Goal: Task Accomplishment & Management: Use online tool/utility

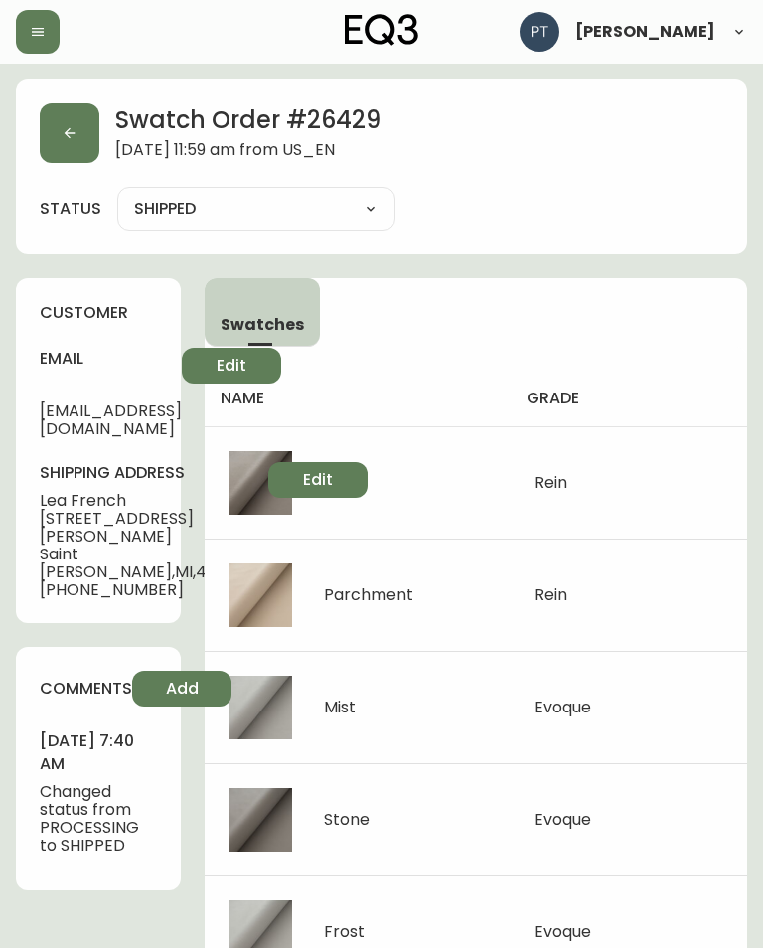
click at [57, 132] on button "button" at bounding box center [70, 133] width 60 height 60
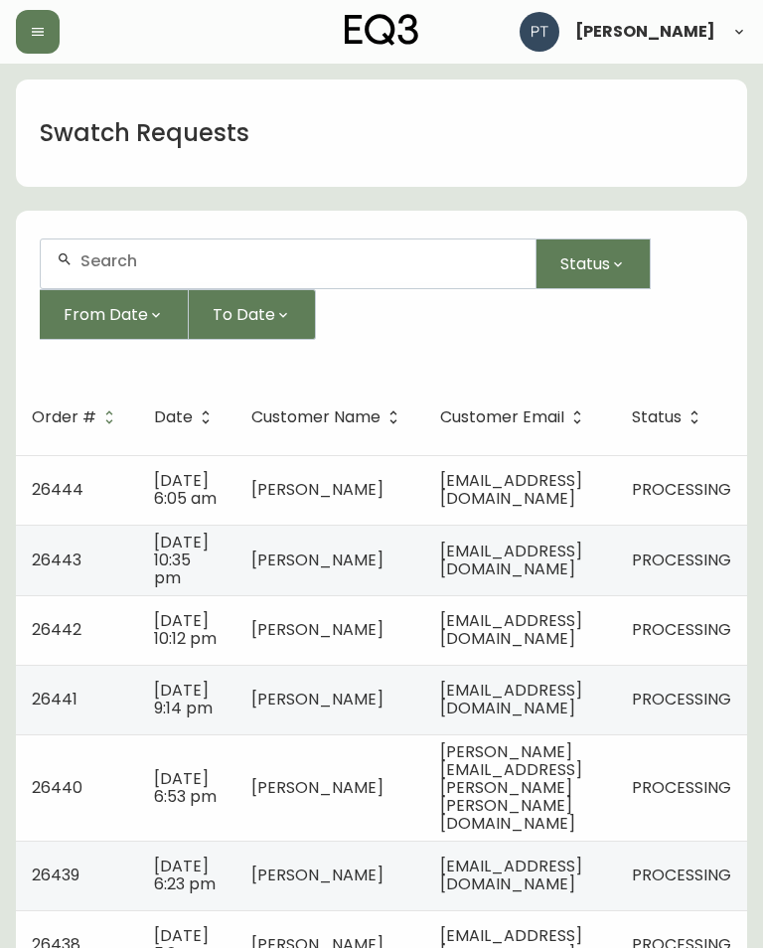
click at [578, 504] on span "[EMAIL_ADDRESS][DOMAIN_NAME]" at bounding box center [511, 489] width 142 height 41
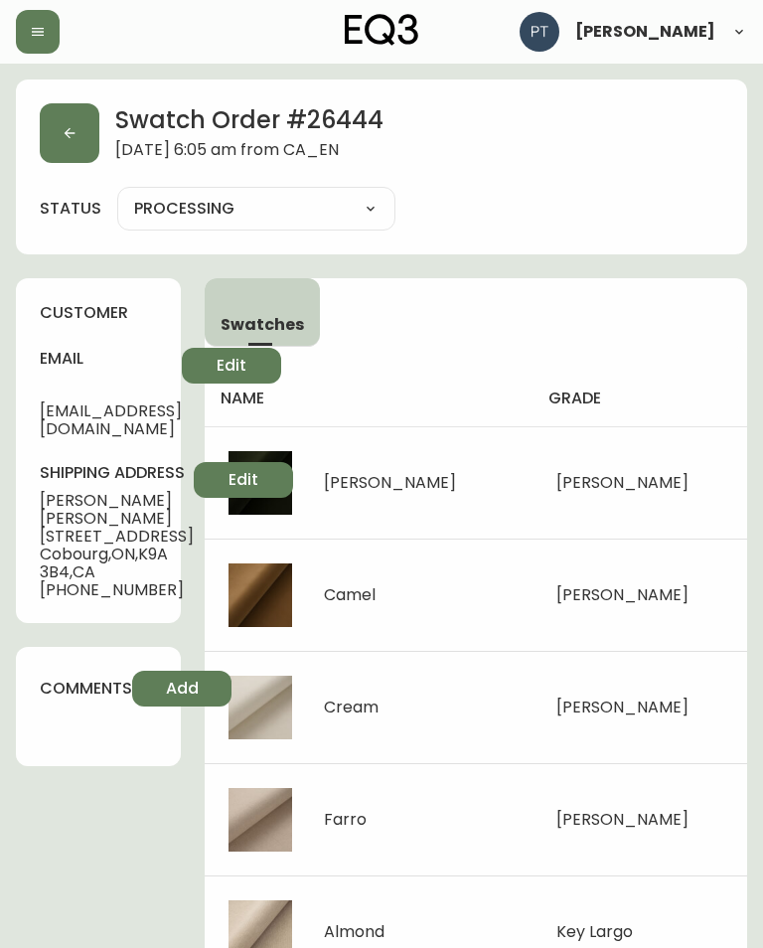
click at [72, 147] on button "button" at bounding box center [70, 133] width 60 height 60
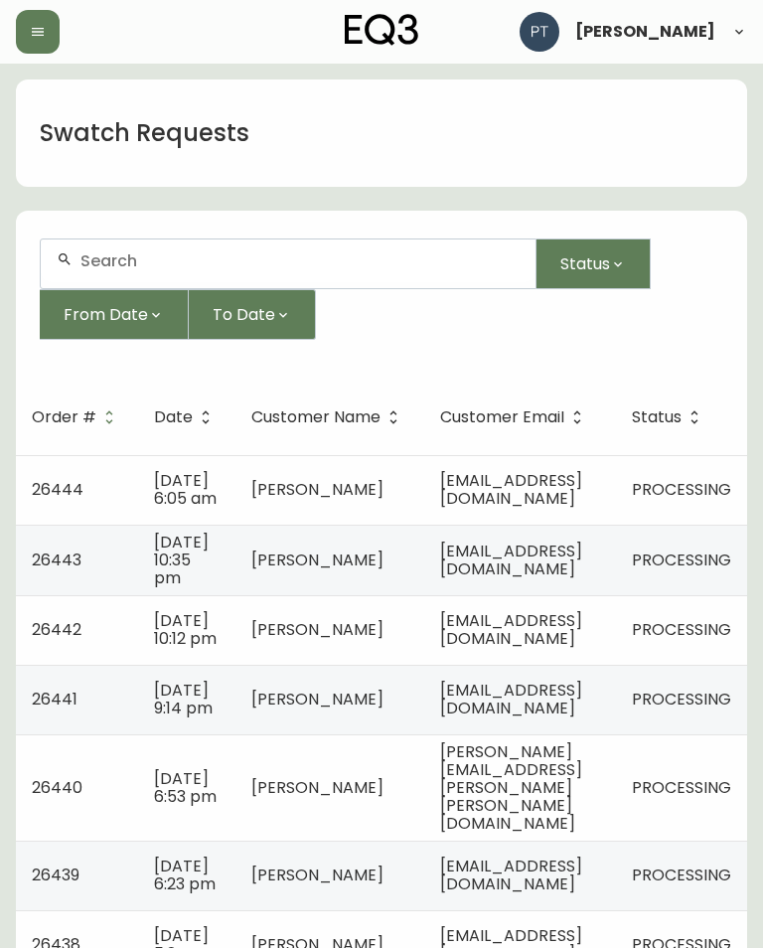
click at [568, 581] on span "[EMAIL_ADDRESS][DOMAIN_NAME]" at bounding box center [511, 560] width 142 height 41
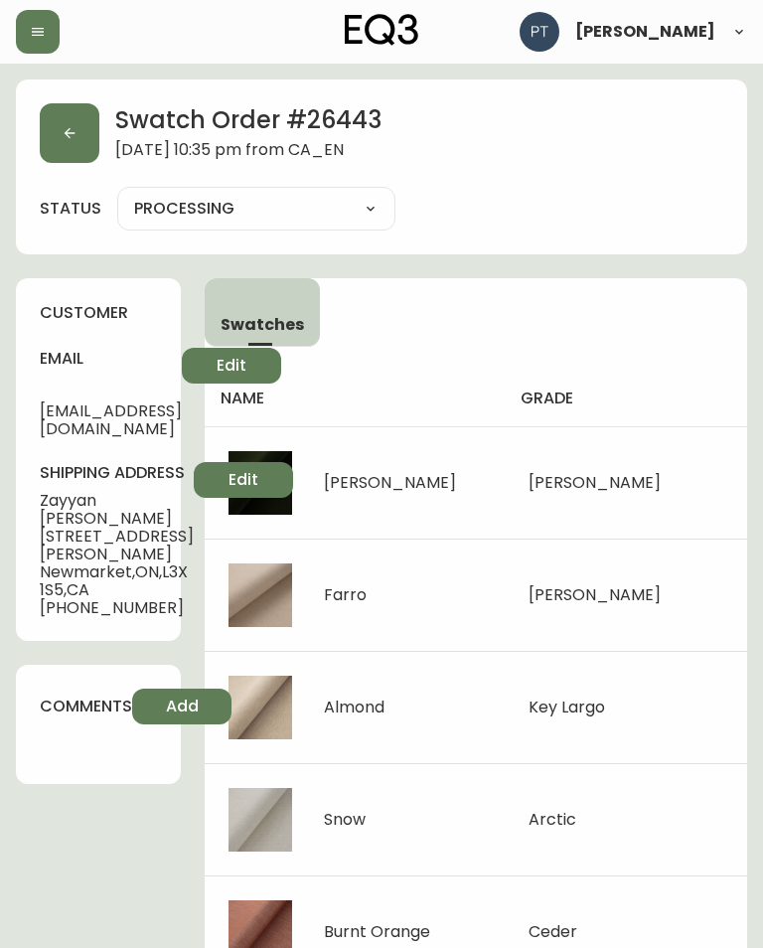
click at [210, 711] on button "Add" at bounding box center [181, 707] width 99 height 36
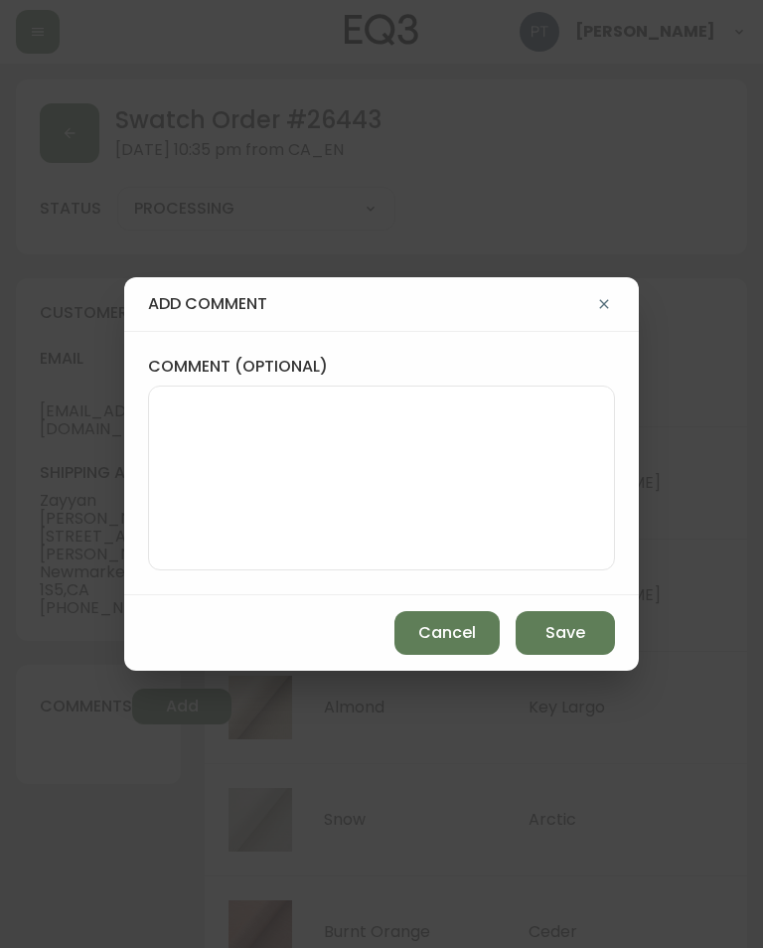
click at [450, 643] on span "Cancel" at bounding box center [448, 633] width 58 height 22
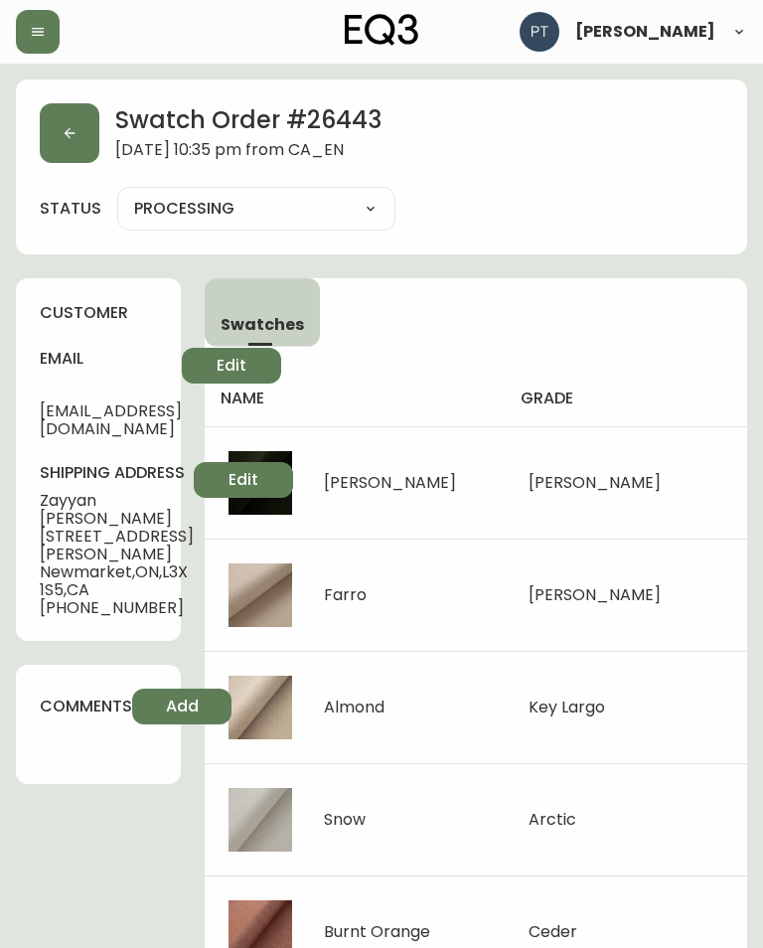
click at [70, 141] on button "button" at bounding box center [70, 133] width 60 height 60
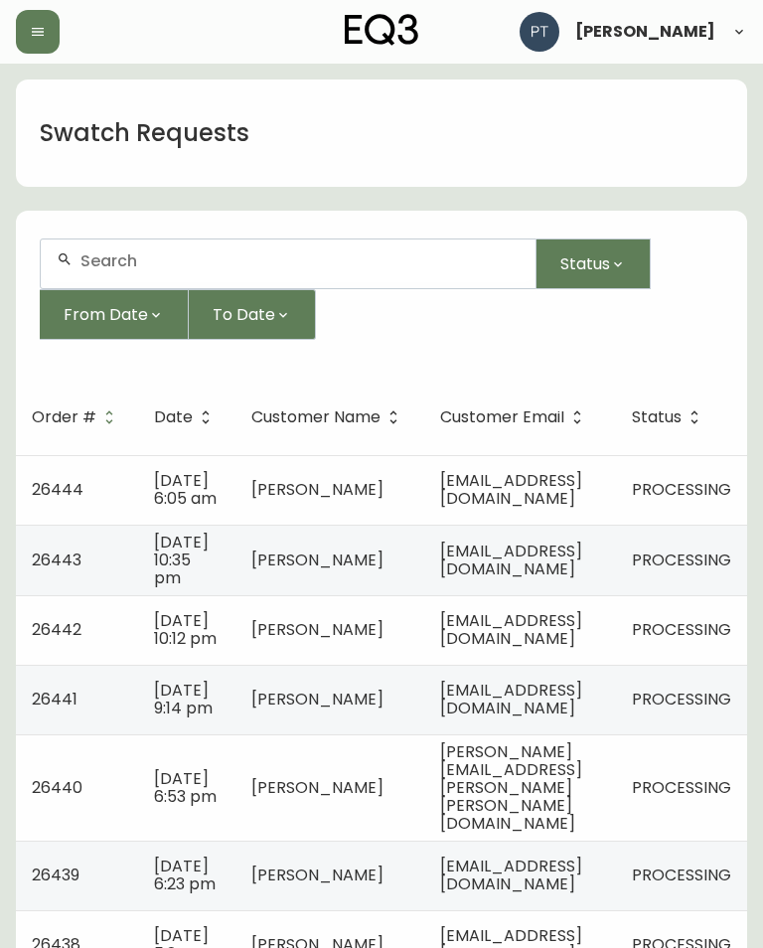
click at [616, 659] on td "[EMAIL_ADDRESS][DOMAIN_NAME]" at bounding box center [520, 630] width 192 height 70
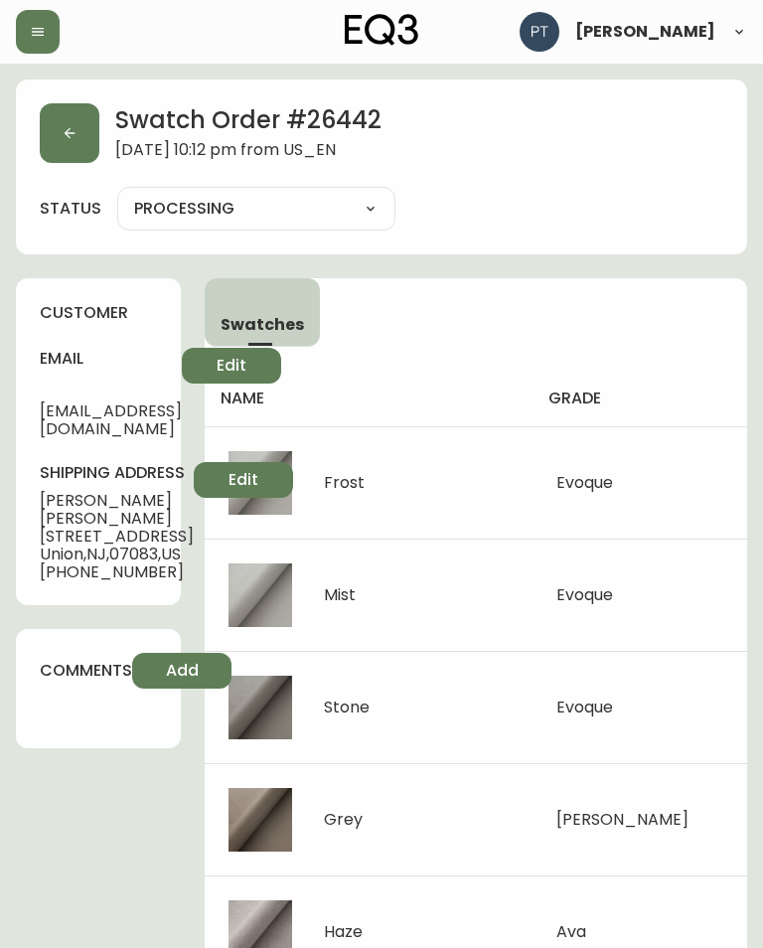
click at [65, 124] on button "button" at bounding box center [70, 133] width 60 height 60
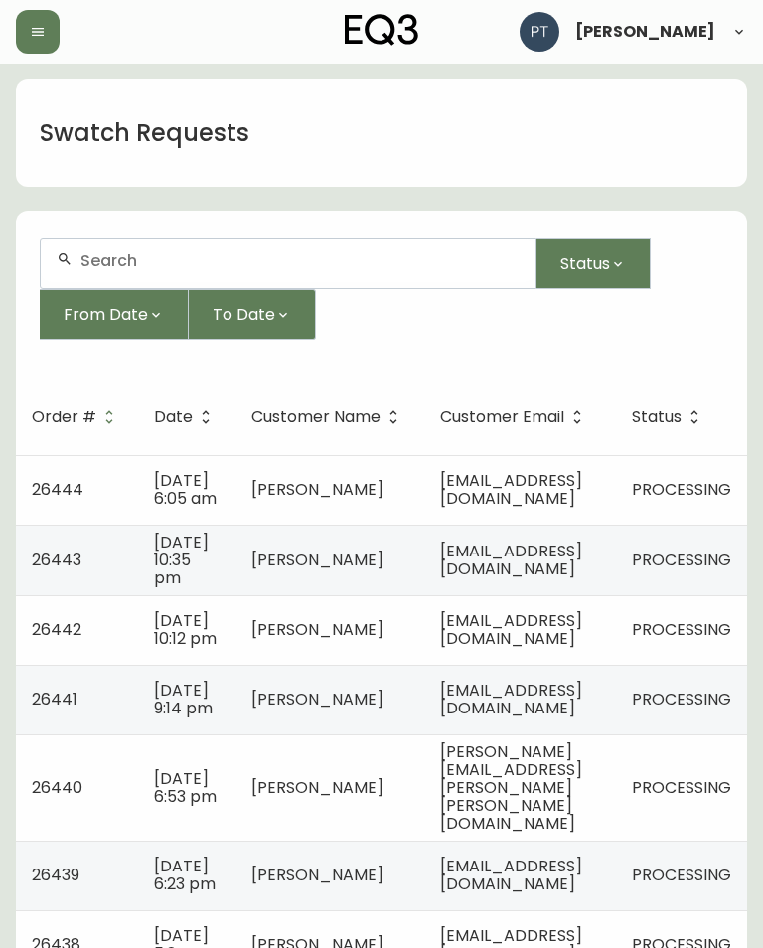
click at [583, 720] on span "[EMAIL_ADDRESS][DOMAIN_NAME]" at bounding box center [511, 699] width 142 height 41
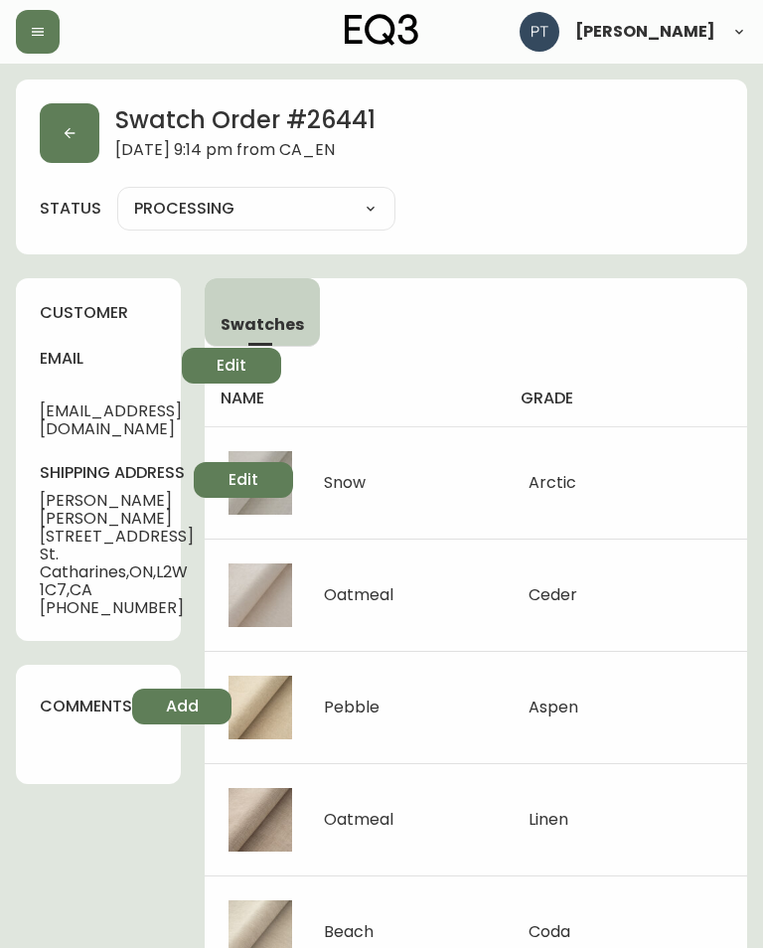
click at [74, 143] on button "button" at bounding box center [70, 133] width 60 height 60
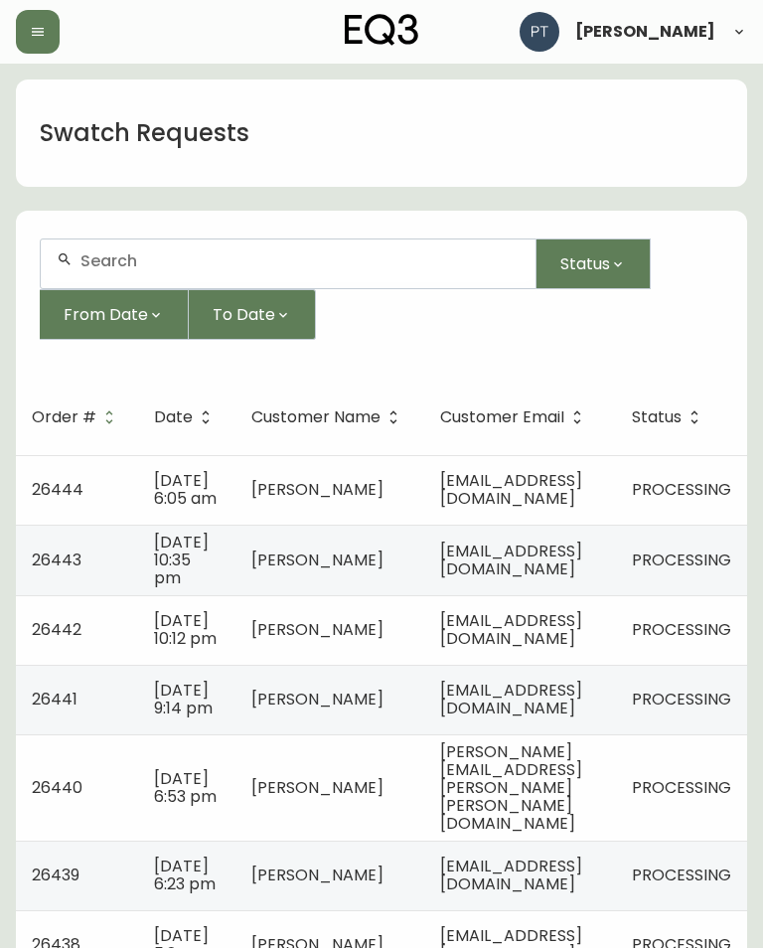
click at [554, 813] on td "[PERSON_NAME][EMAIL_ADDRESS][PERSON_NAME][PERSON_NAME][DOMAIN_NAME]" at bounding box center [520, 788] width 192 height 106
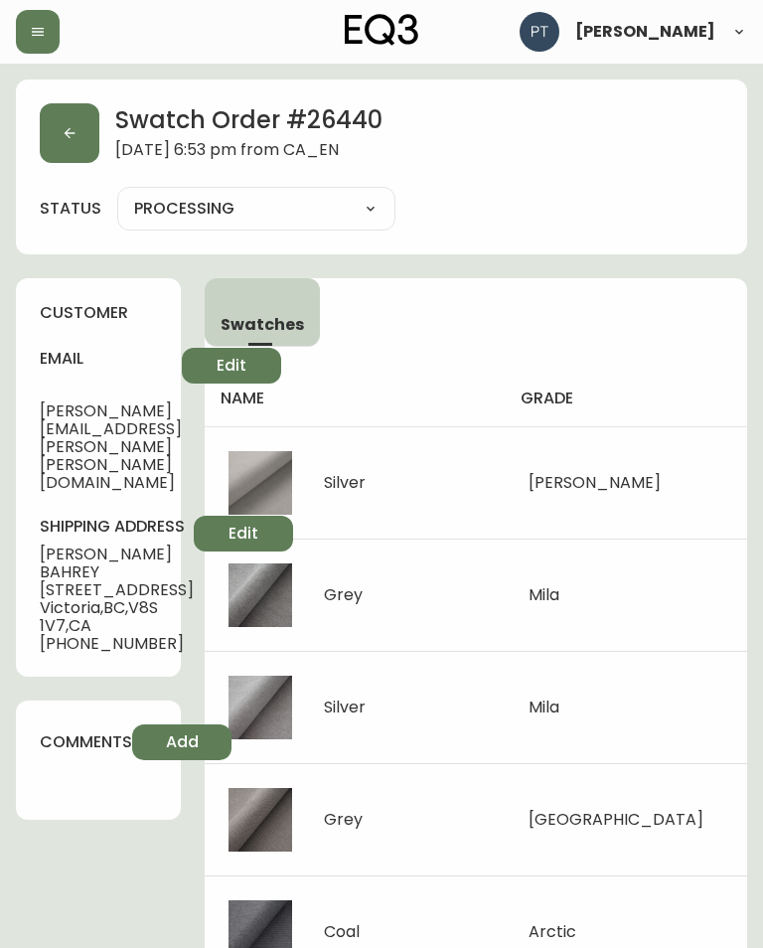
click at [78, 114] on button "button" at bounding box center [70, 133] width 60 height 60
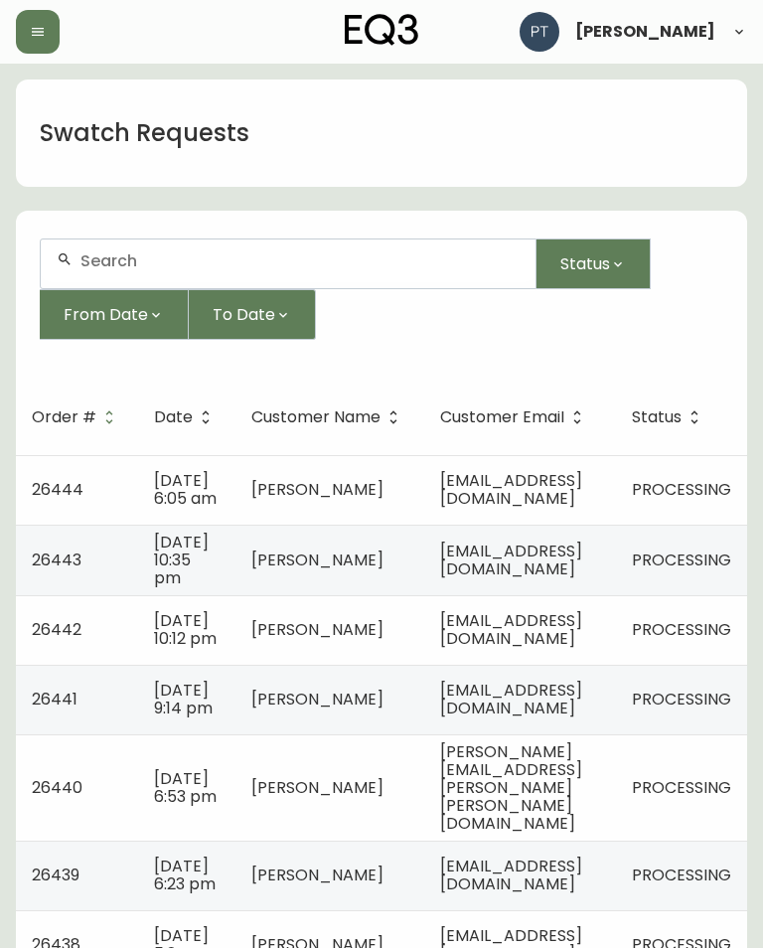
click at [579, 896] on span "[EMAIL_ADDRESS][DOMAIN_NAME]" at bounding box center [511, 875] width 142 height 41
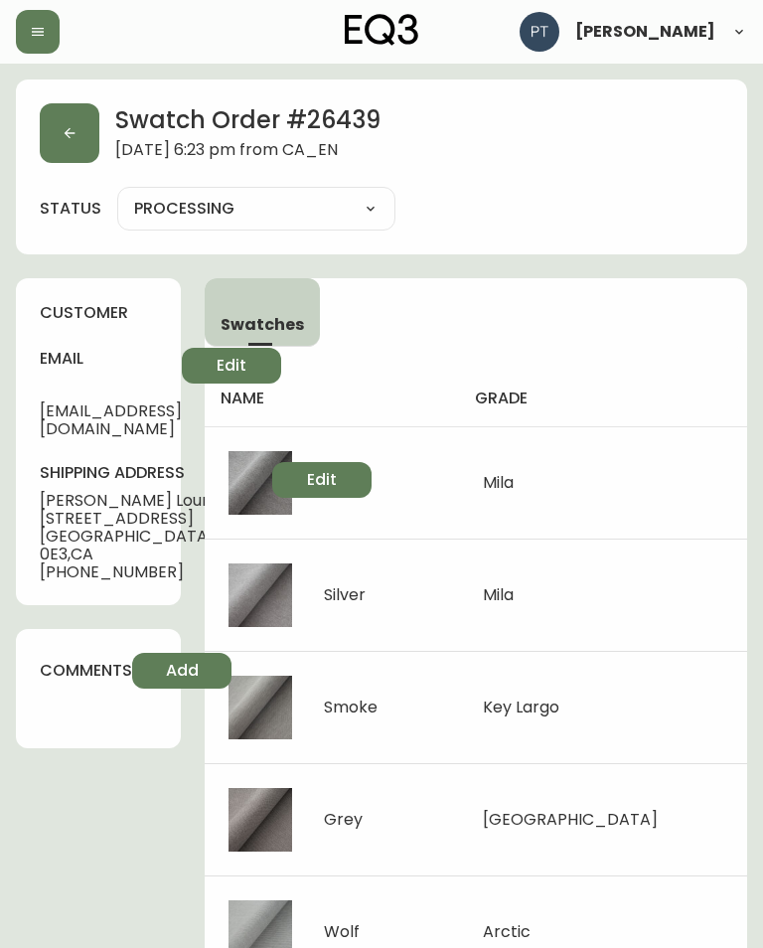
click at [90, 159] on button "button" at bounding box center [70, 133] width 60 height 60
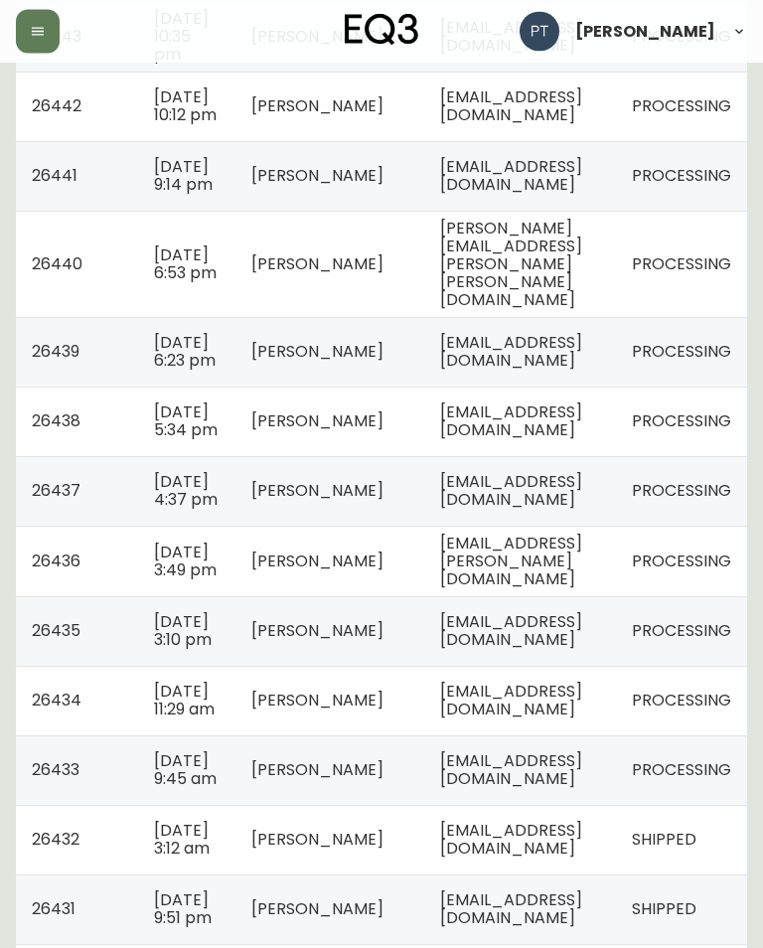
scroll to position [530, 0]
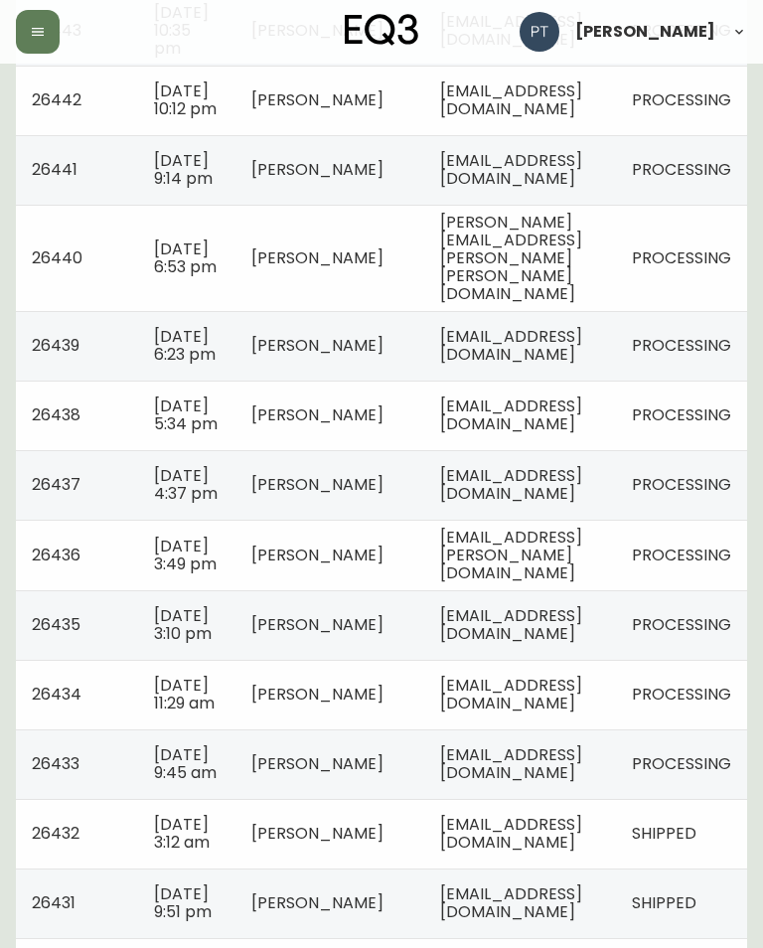
click at [583, 435] on span "[EMAIL_ADDRESS][DOMAIN_NAME]" at bounding box center [511, 415] width 142 height 41
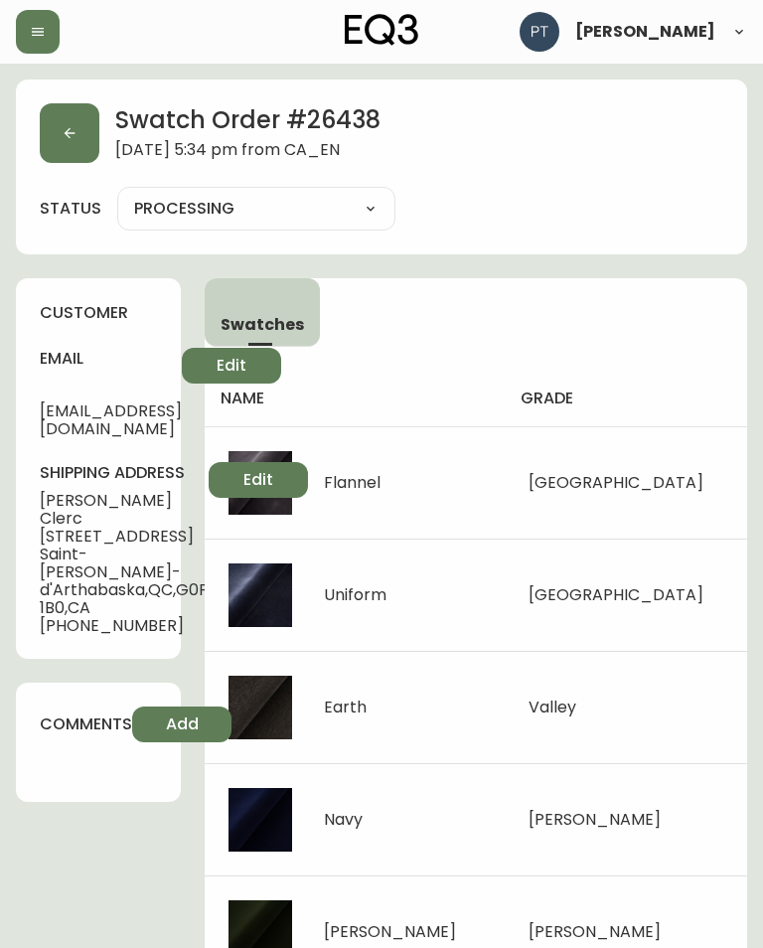
click at [88, 136] on button "button" at bounding box center [70, 133] width 60 height 60
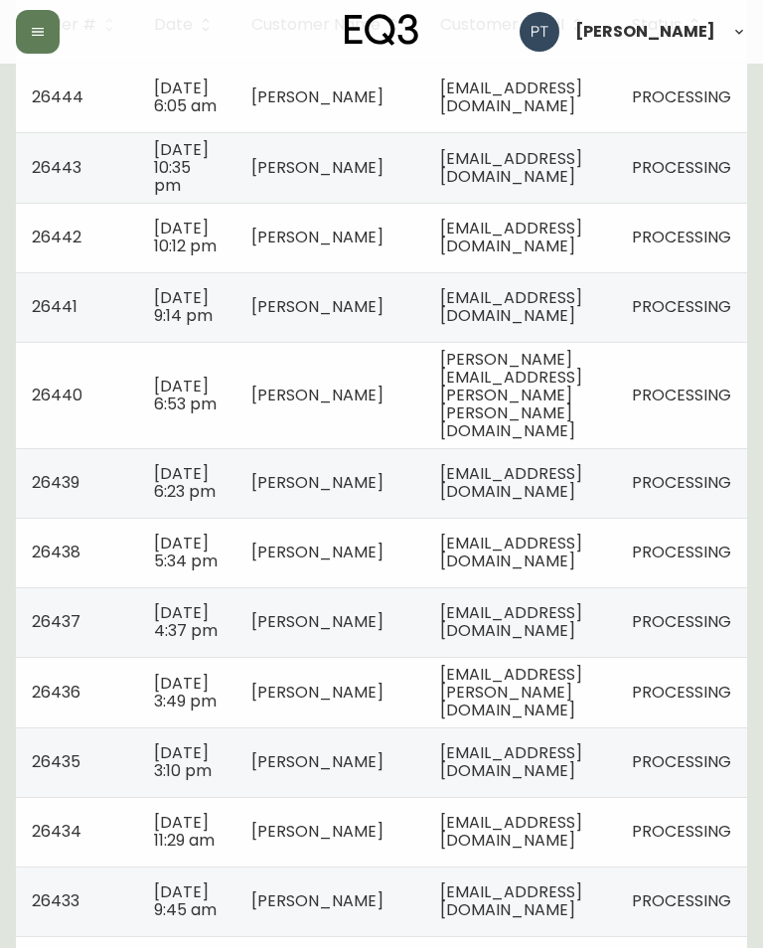
click at [593, 657] on td "[EMAIL_ADDRESS][DOMAIN_NAME]" at bounding box center [520, 623] width 192 height 70
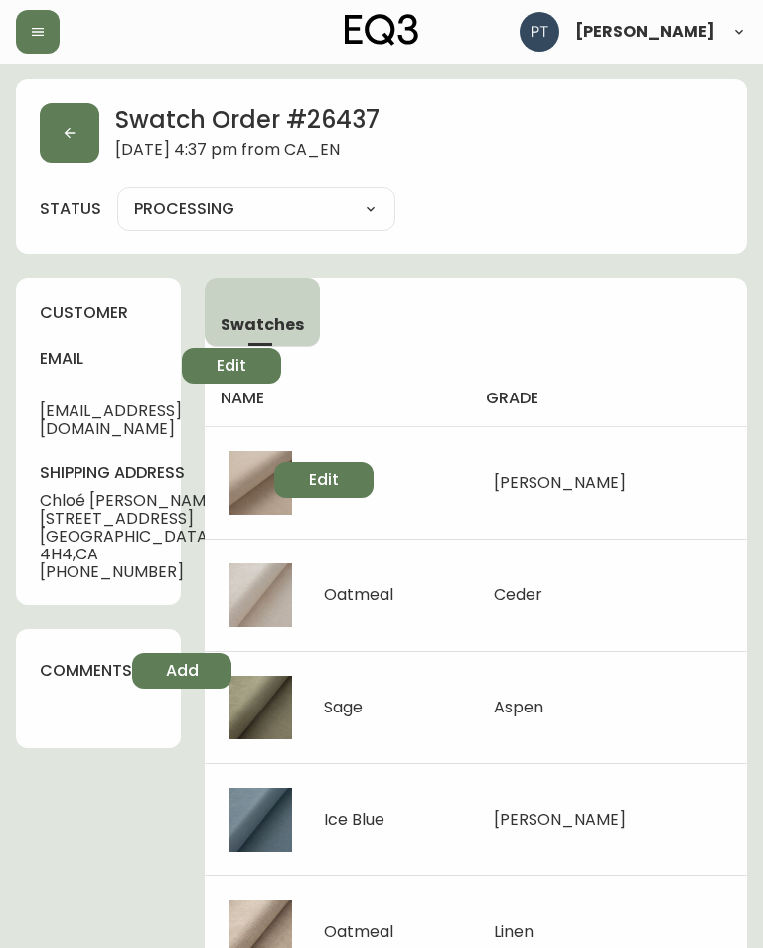
click at [59, 115] on button "button" at bounding box center [70, 133] width 60 height 60
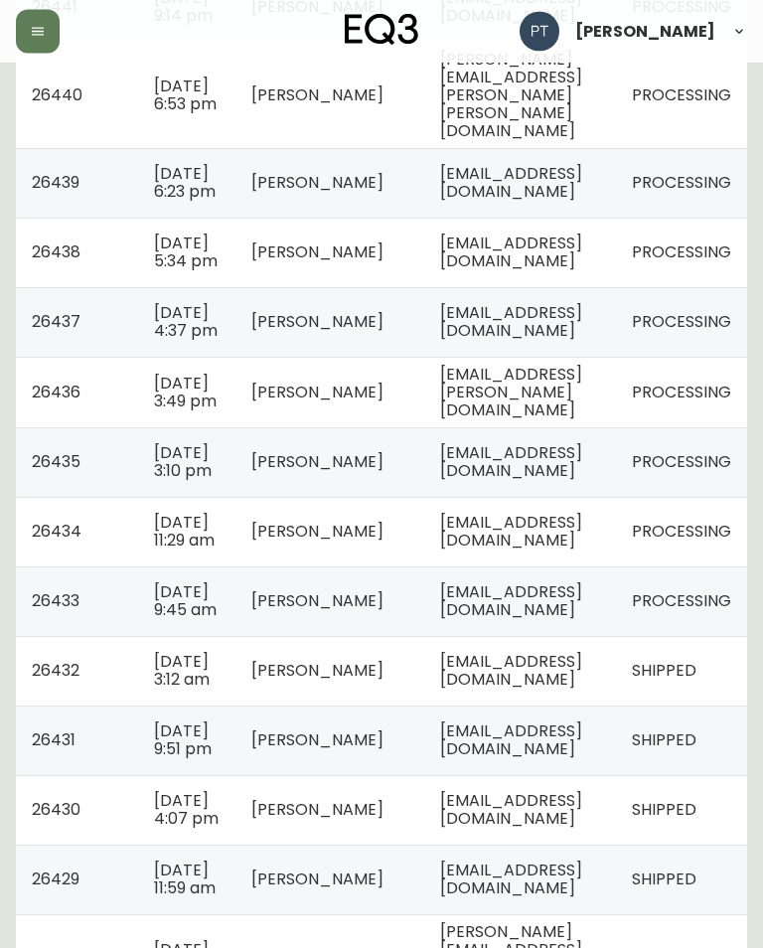
scroll to position [697, 0]
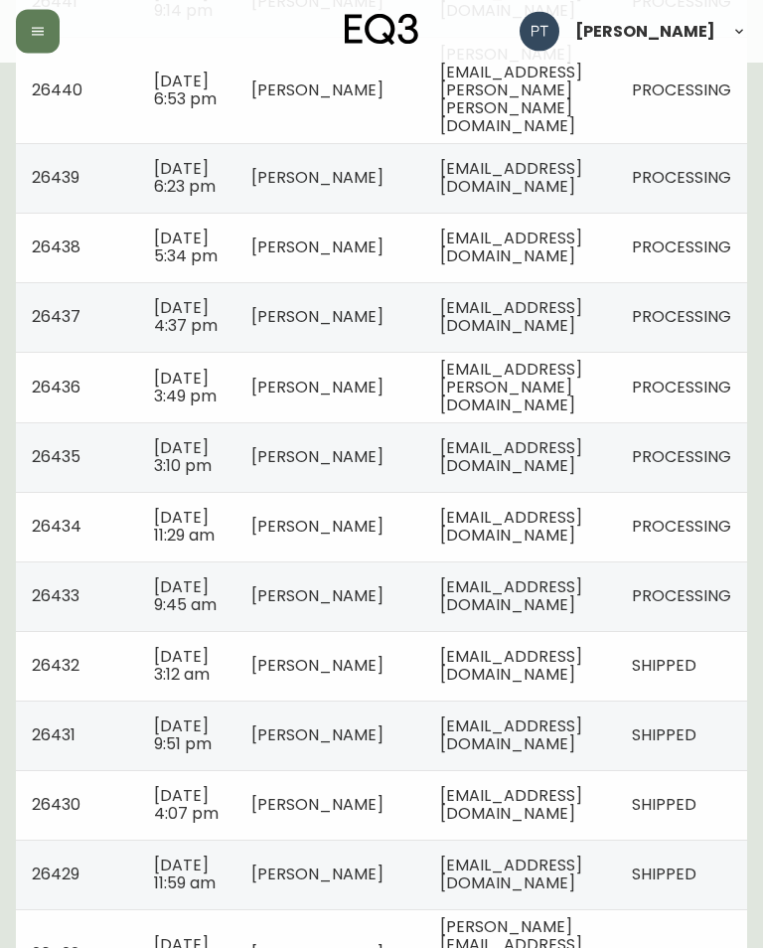
click at [583, 418] on span "[EMAIL_ADDRESS][PERSON_NAME][DOMAIN_NAME]" at bounding box center [511, 388] width 142 height 59
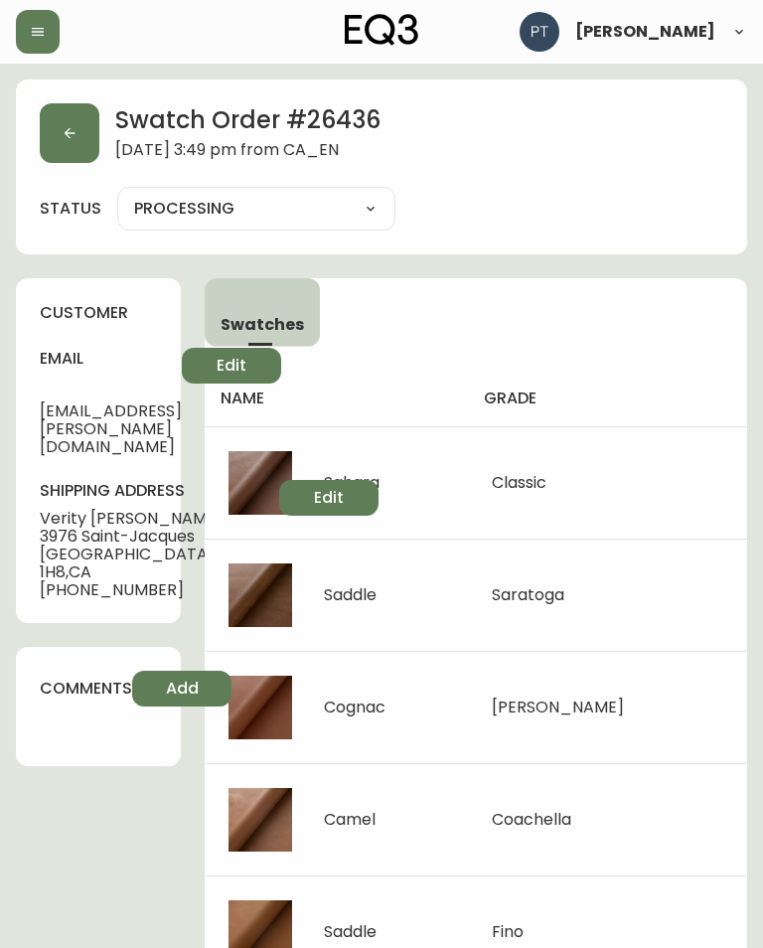
click at [67, 120] on button "button" at bounding box center [70, 133] width 60 height 60
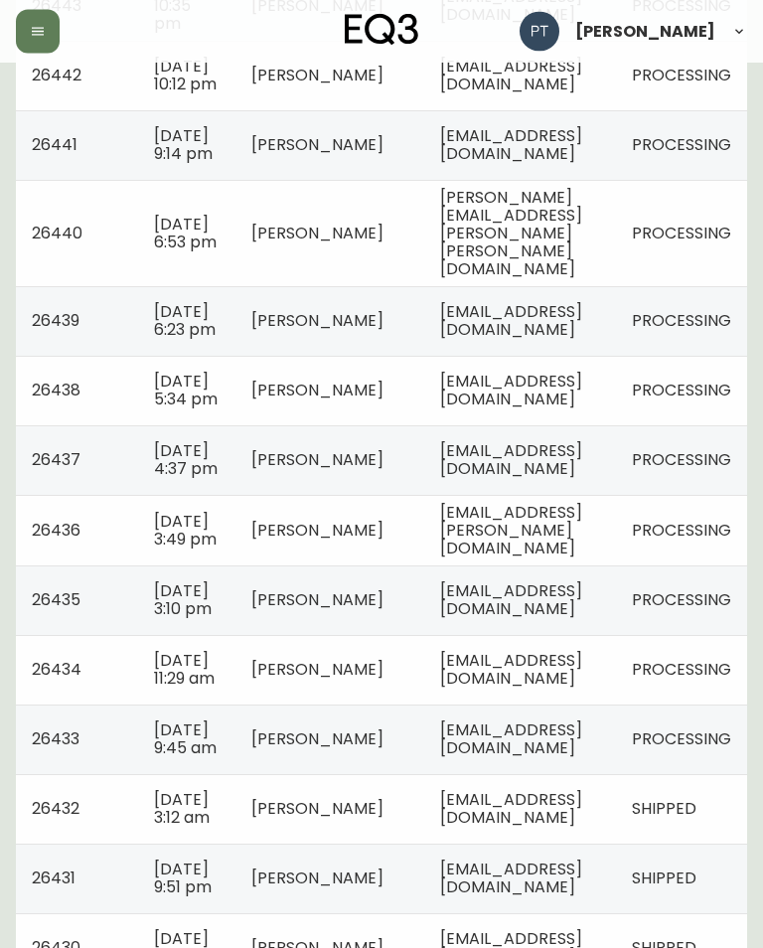
scroll to position [560, 0]
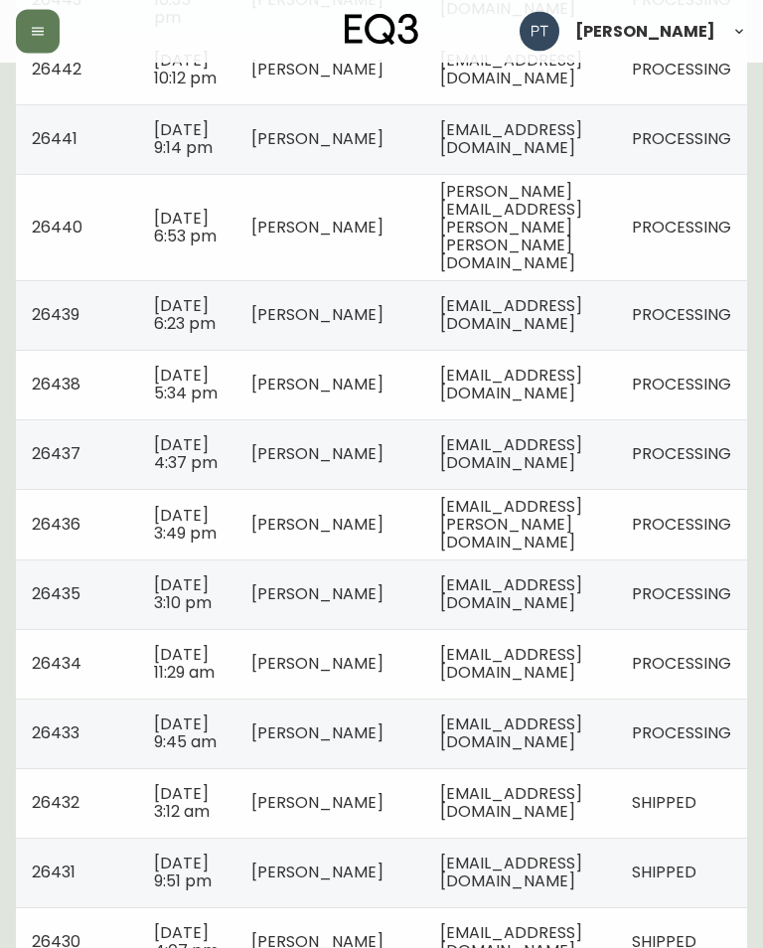
click at [573, 630] on td "[EMAIL_ADDRESS][DOMAIN_NAME]" at bounding box center [520, 596] width 192 height 70
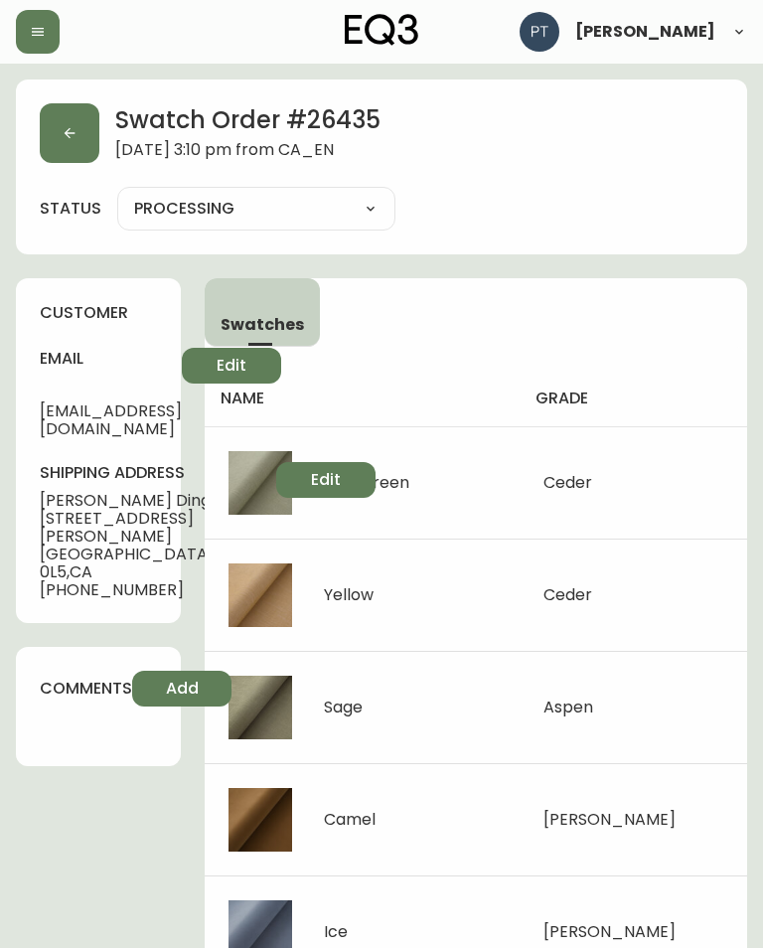
click at [69, 137] on icon "button" at bounding box center [70, 133] width 11 height 11
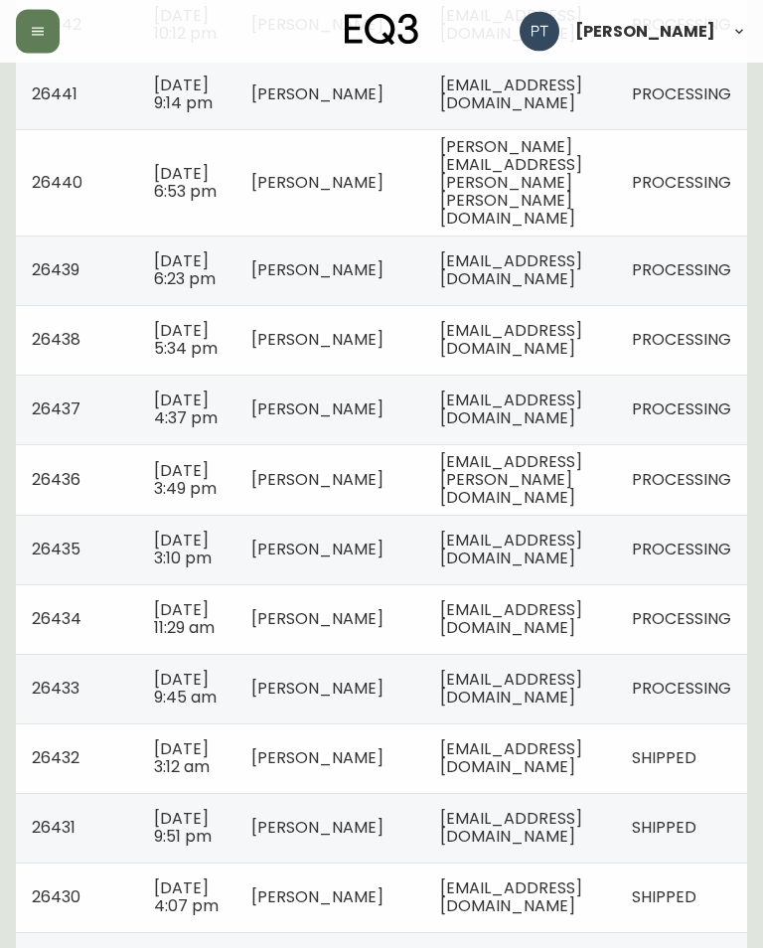
scroll to position [617, 0]
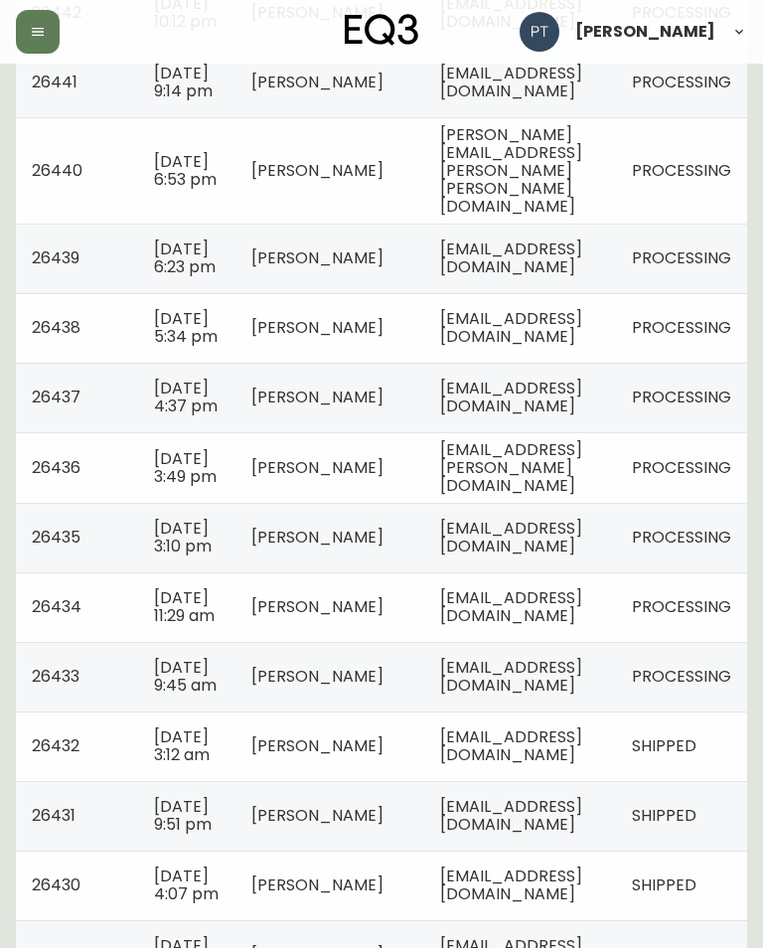
click at [571, 627] on span "[EMAIL_ADDRESS][DOMAIN_NAME]" at bounding box center [511, 607] width 142 height 41
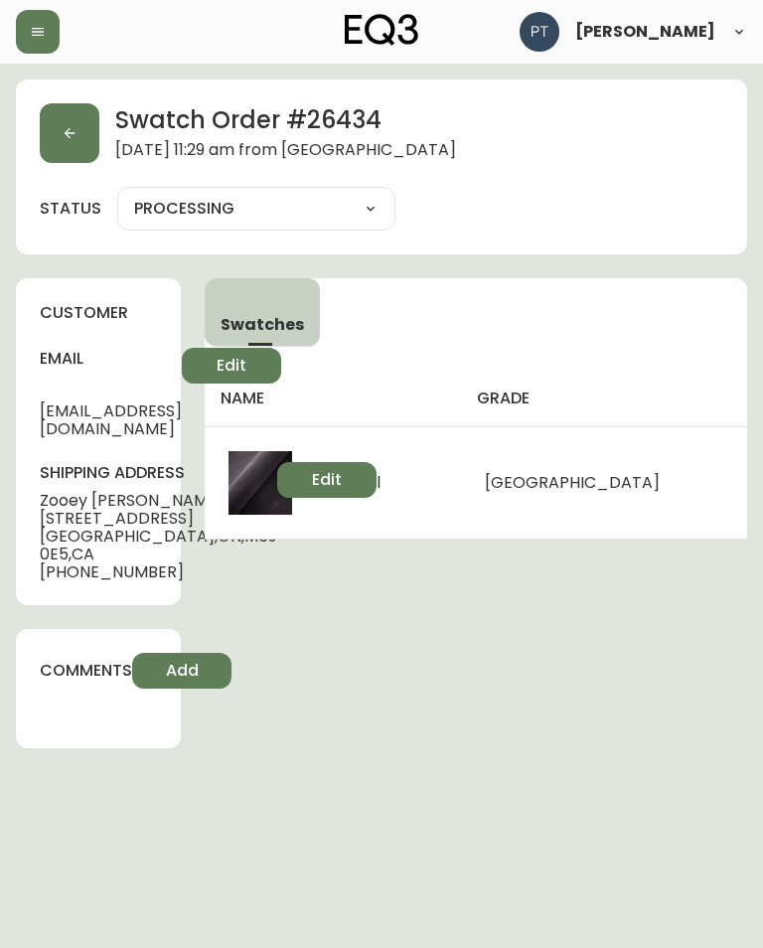
click at [69, 140] on icon "button" at bounding box center [70, 133] width 16 height 16
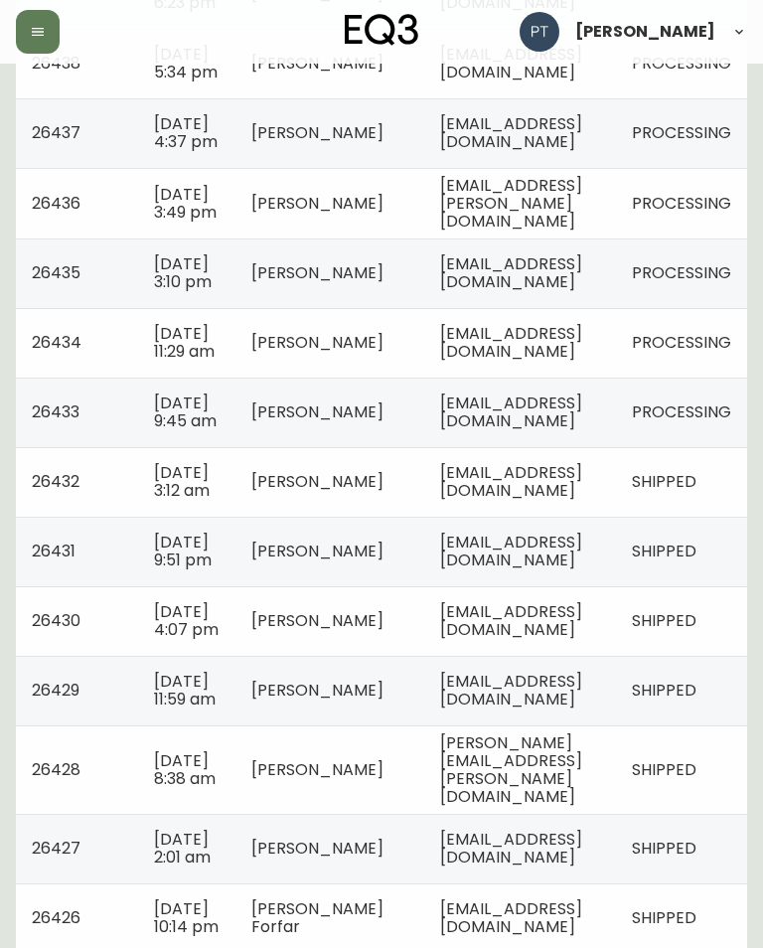
scroll to position [903, 0]
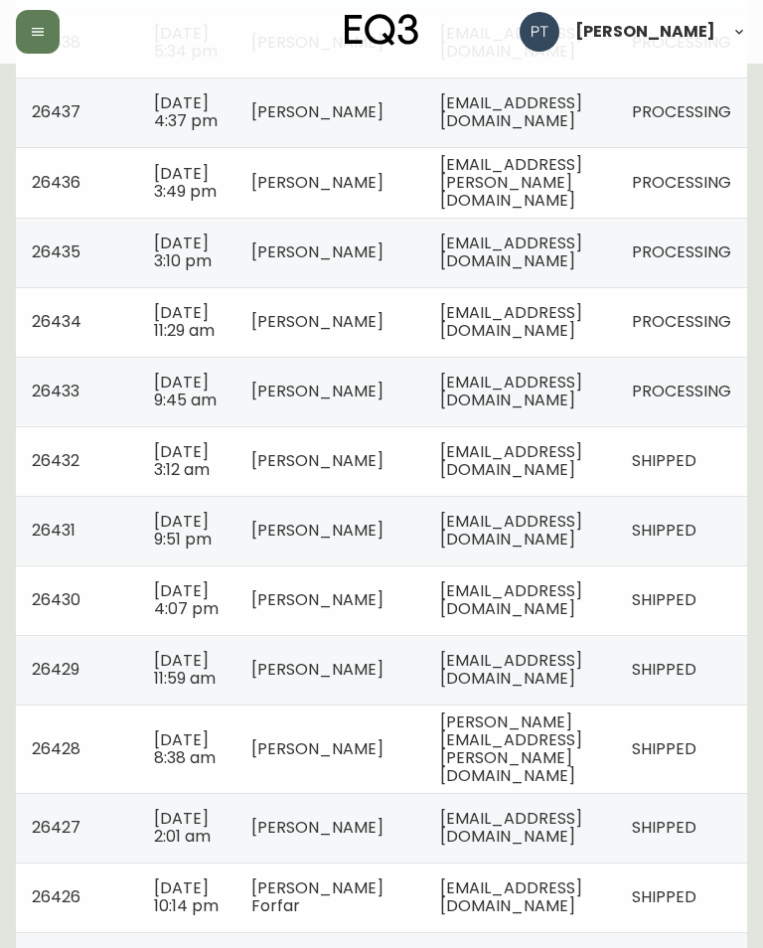
click at [616, 426] on td "[EMAIL_ADDRESS][DOMAIN_NAME]" at bounding box center [520, 392] width 192 height 70
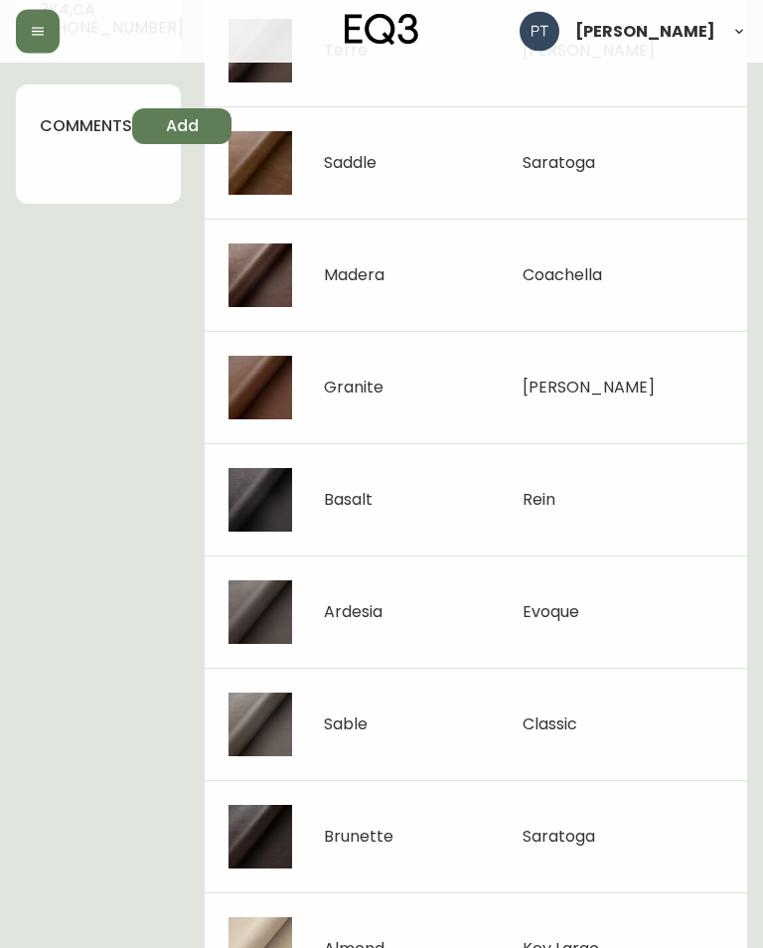
scroll to position [572, 0]
